Goal: Task Accomplishment & Management: Complete application form

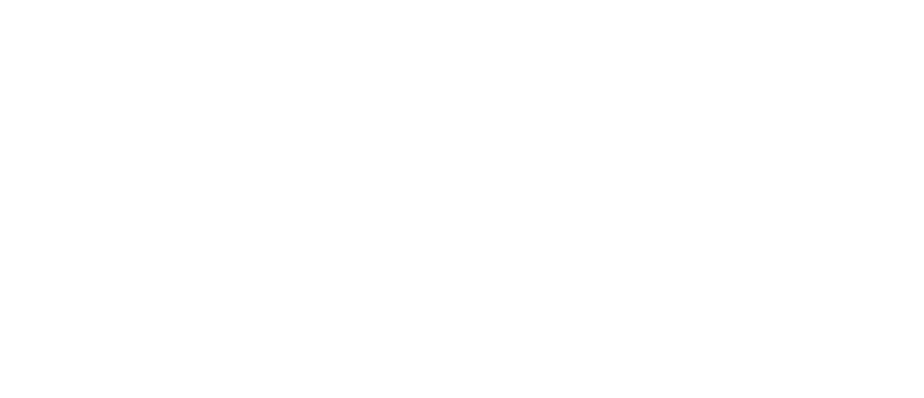
click at [269, 75] on div at bounding box center [462, 199] width 924 height 398
click at [258, 73] on div at bounding box center [462, 199] width 924 height 398
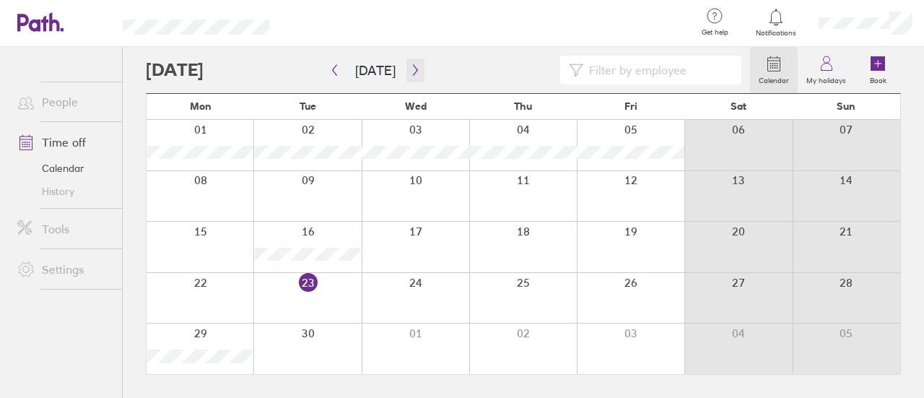
click at [416, 71] on icon "button" at bounding box center [415, 70] width 11 height 12
click at [414, 73] on icon "button" at bounding box center [415, 70] width 11 height 12
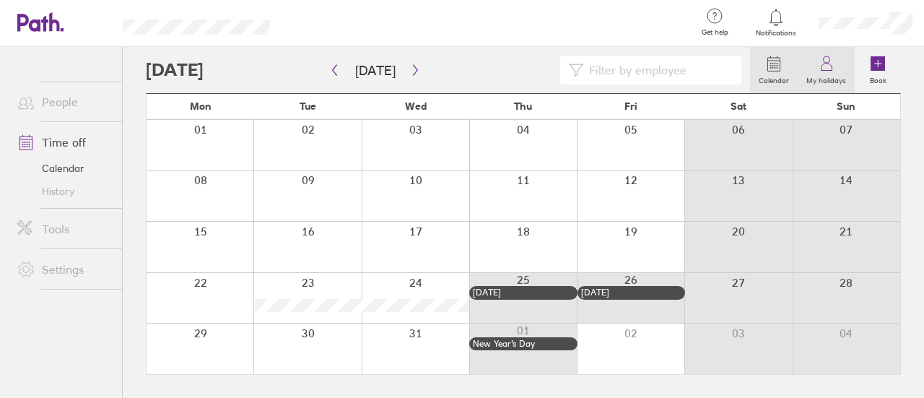
click at [846, 73] on label "My holidays" at bounding box center [826, 78] width 57 height 13
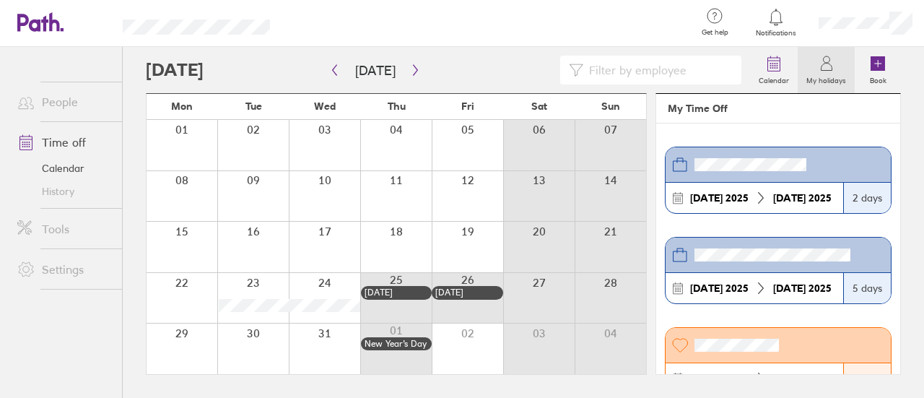
scroll to position [318, 0]
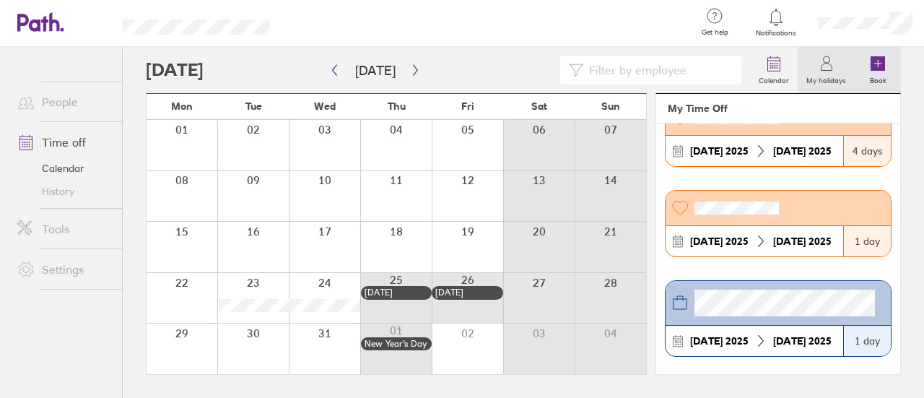
click at [880, 58] on icon at bounding box center [878, 63] width 14 height 14
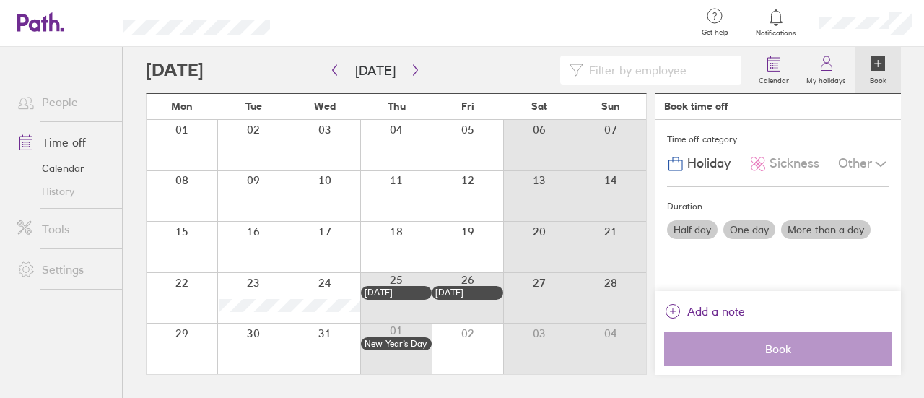
click at [778, 264] on div "Time off category Holiday Sickness Other Duration Half day One day More than a …" at bounding box center [779, 205] width 246 height 171
click at [747, 227] on label "One day" at bounding box center [750, 229] width 52 height 19
click at [0, 0] on input "One day" at bounding box center [0, 0] width 0 height 0
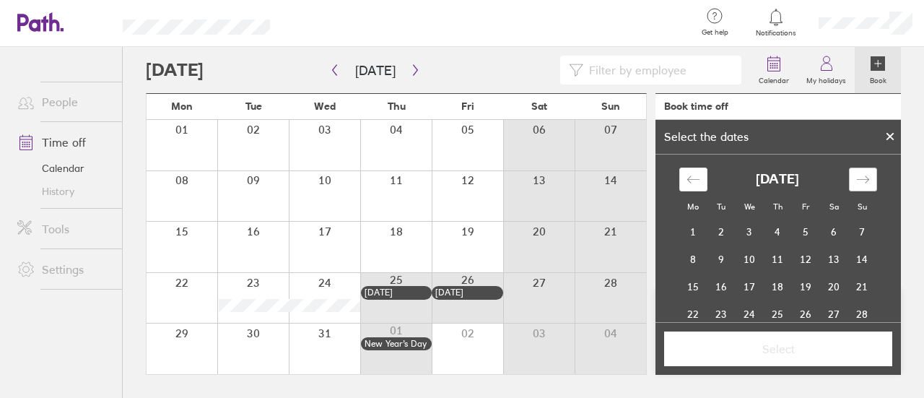
click at [849, 181] on div "Move forward to switch to the next month." at bounding box center [863, 180] width 28 height 24
click at [690, 258] on td "8" at bounding box center [694, 259] width 28 height 27
click at [794, 350] on span "Select" at bounding box center [778, 348] width 208 height 13
